Goal: Task Accomplishment & Management: Use online tool/utility

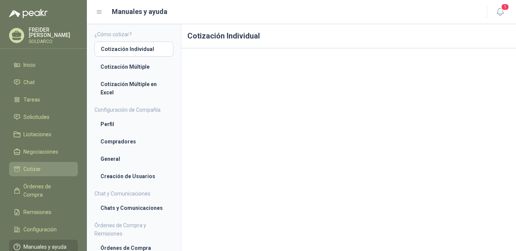
click at [37, 172] on link "Cotizar" at bounding box center [43, 169] width 69 height 14
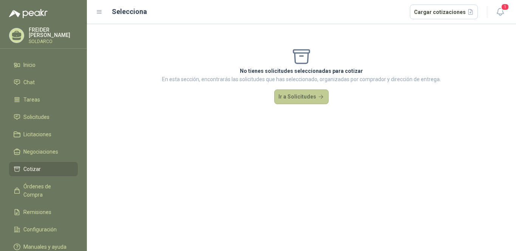
click at [307, 99] on button "Ir a Solicitudes" at bounding box center [301, 97] width 54 height 15
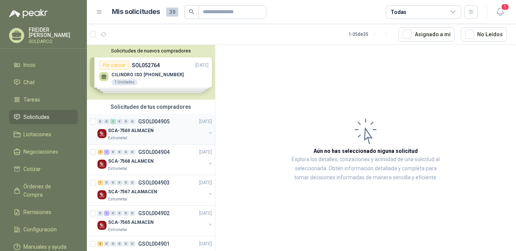
click at [144, 136] on div "Estrumetal" at bounding box center [157, 138] width 98 height 6
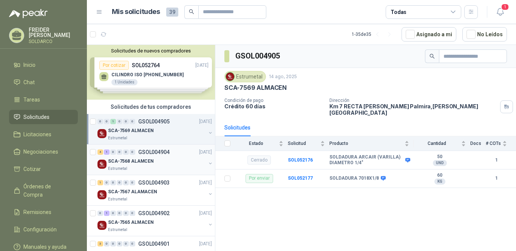
click at [140, 160] on p "SCA-7568 ALAMCEN" at bounding box center [131, 161] width 46 height 7
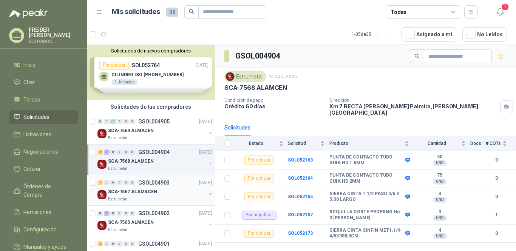
click at [135, 196] on div "SCA-7567 ALAMACEN" at bounding box center [157, 191] width 98 height 9
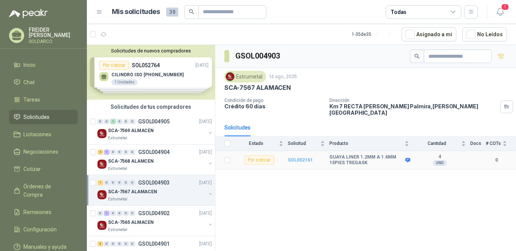
click at [298, 158] on b "SOL052161" at bounding box center [300, 160] width 25 height 5
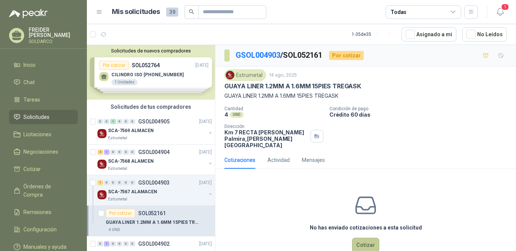
click at [358, 238] on button "Cotizar" at bounding box center [365, 245] width 27 height 14
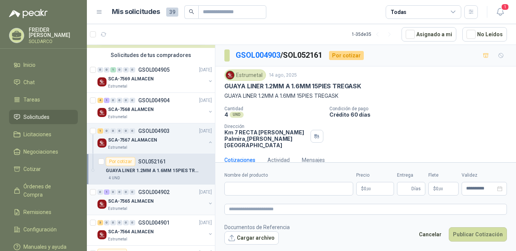
scroll to position [76, 0]
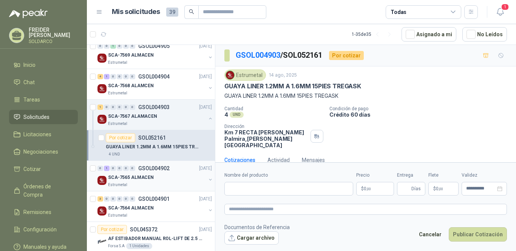
click at [137, 179] on p "SCA-7565 ALMACEN" at bounding box center [131, 177] width 46 height 7
